Goal: Task Accomplishment & Management: Use online tool/utility

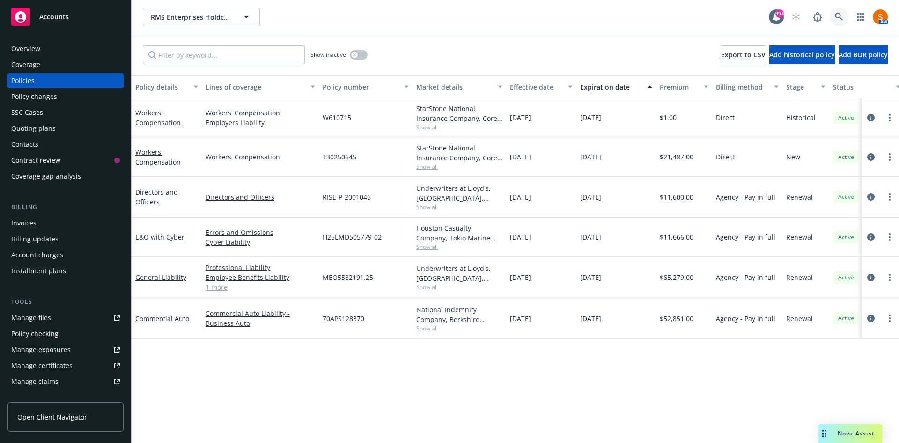
click at [842, 17] on icon at bounding box center [839, 17] width 8 height 8
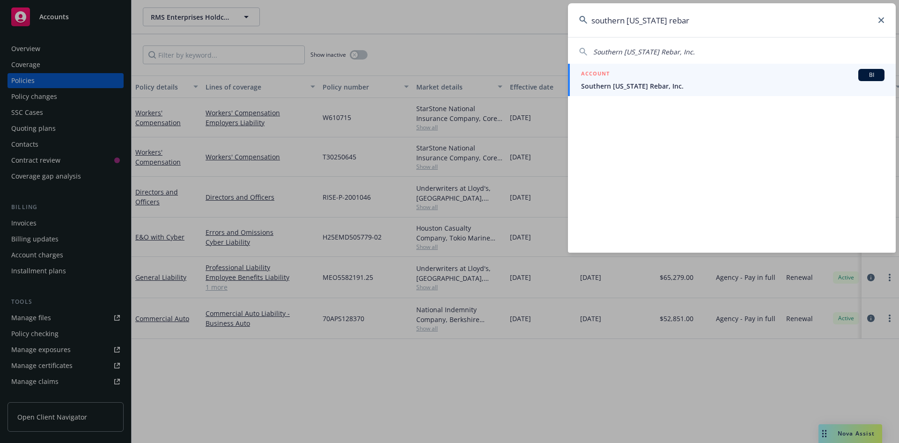
type input "southern california rebar"
click at [647, 83] on span "Southern [US_STATE] Rebar, Inc." at bounding box center [733, 86] width 304 height 10
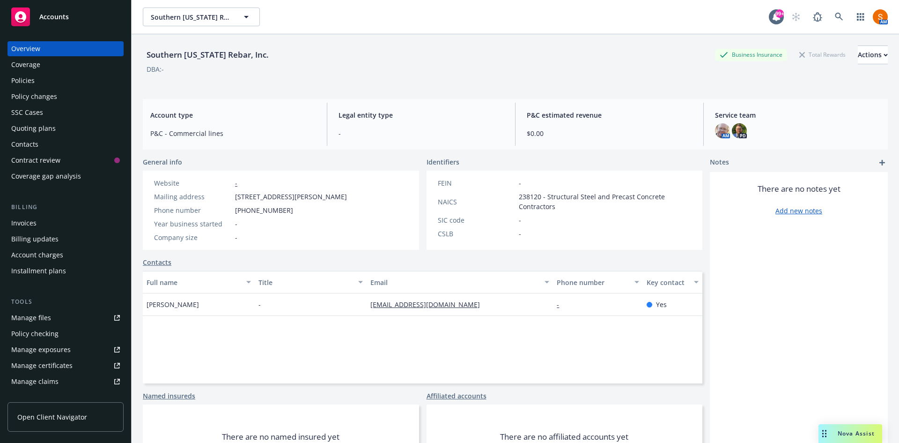
click at [222, 51] on div "Southern [US_STATE] Rebar, Inc." at bounding box center [208, 55] width 130 height 12
copy div "Southern [US_STATE] Rebar, Inc."
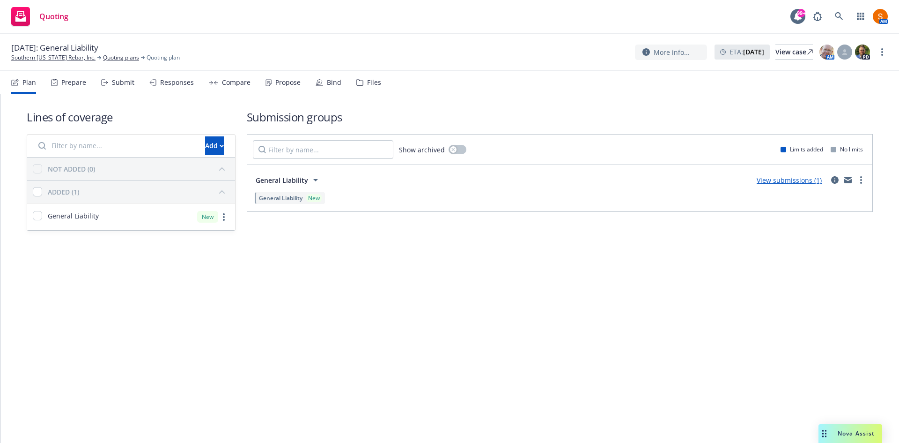
click at [285, 82] on div "Propose" at bounding box center [287, 82] width 25 height 7
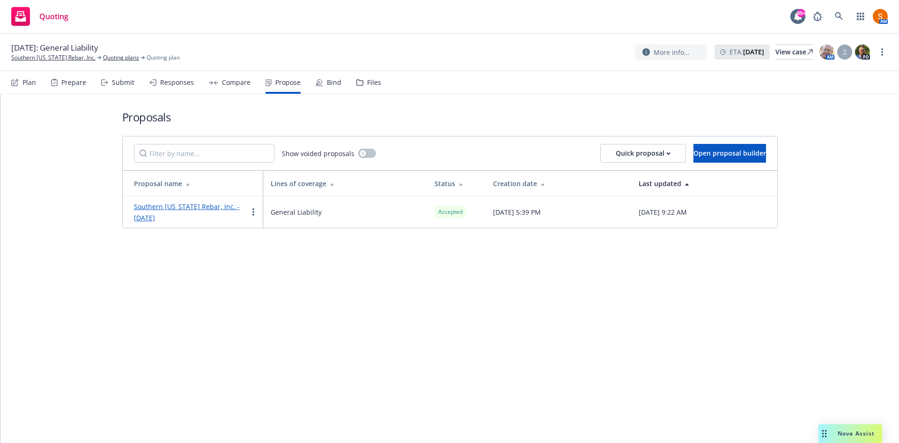
click at [328, 83] on div "Bind" at bounding box center [334, 82] width 15 height 7
